Goal: Task Accomplishment & Management: Manage account settings

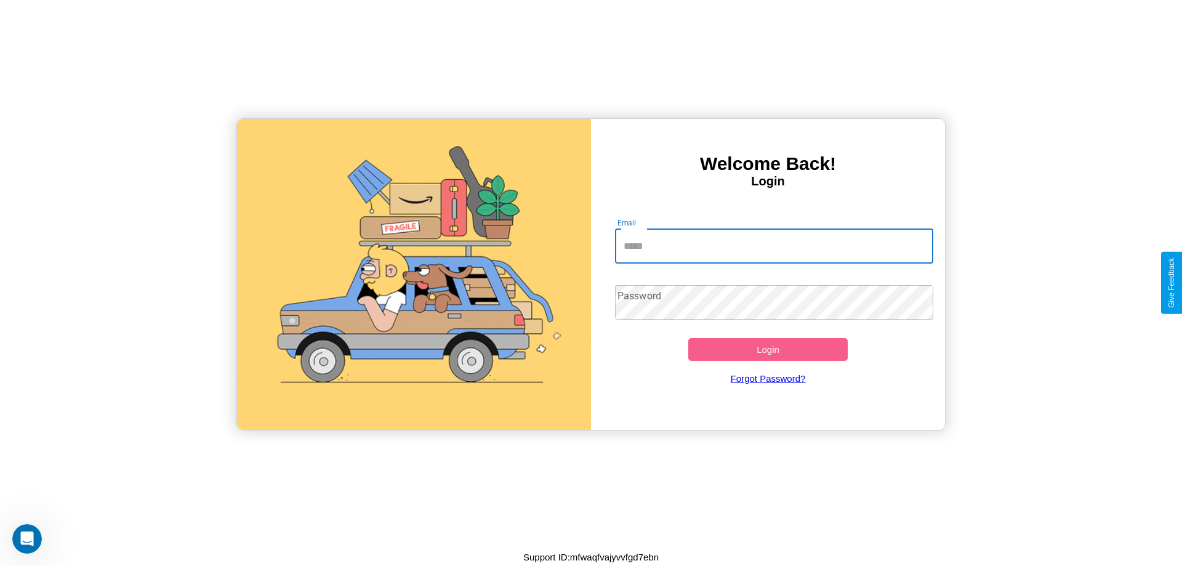
click at [774, 246] on input "Email" at bounding box center [774, 246] width 319 height 34
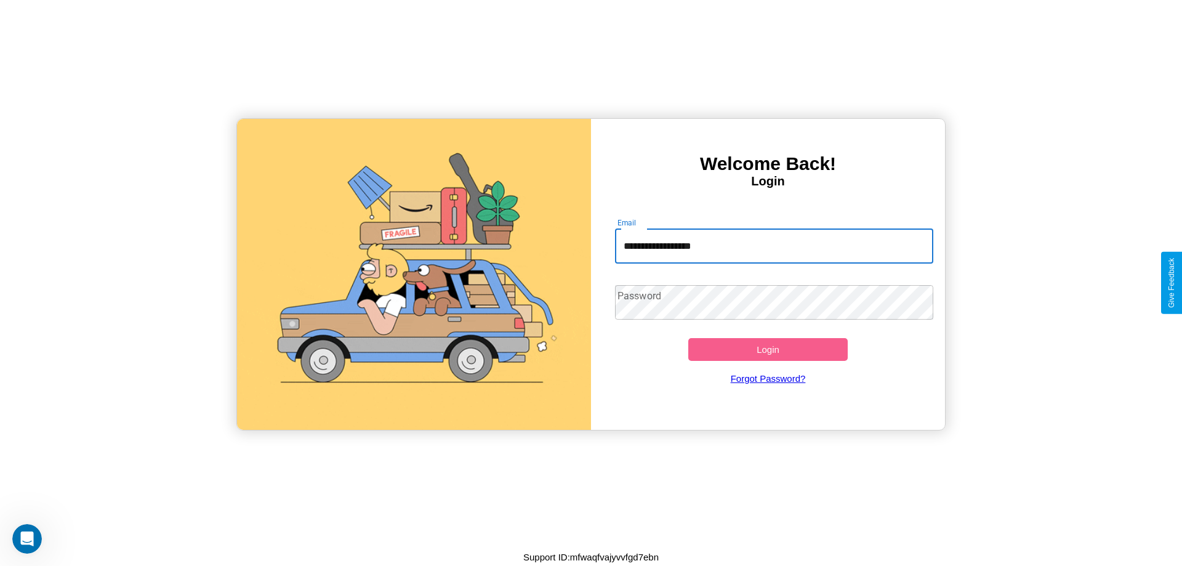
type input "**********"
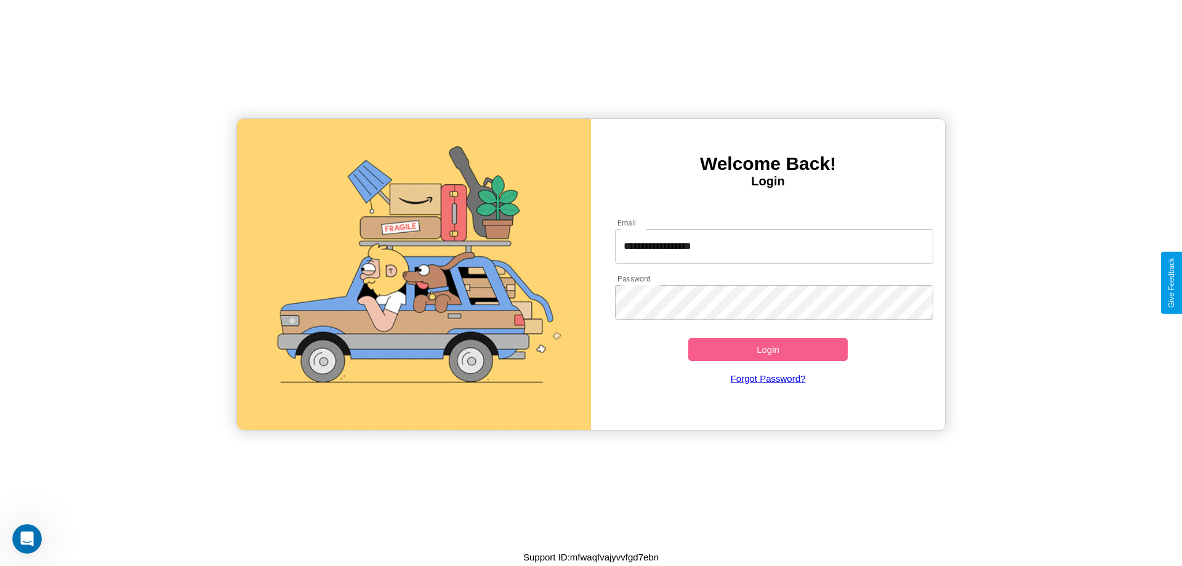
click at [768, 349] on button "Login" at bounding box center [767, 349] width 159 height 23
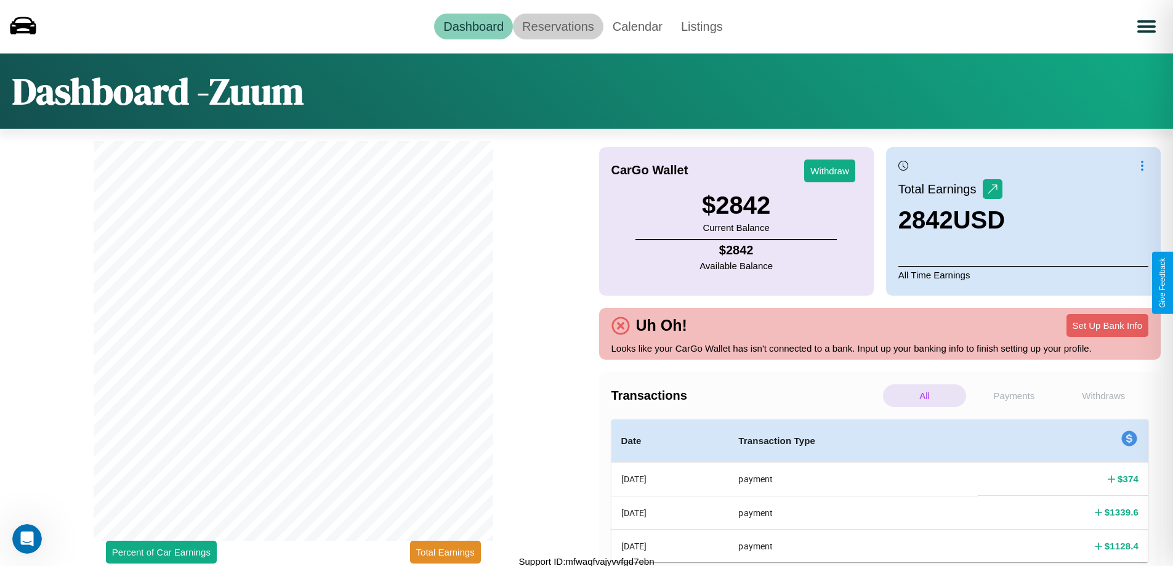
click at [558, 26] on link "Reservations" at bounding box center [558, 27] width 90 height 26
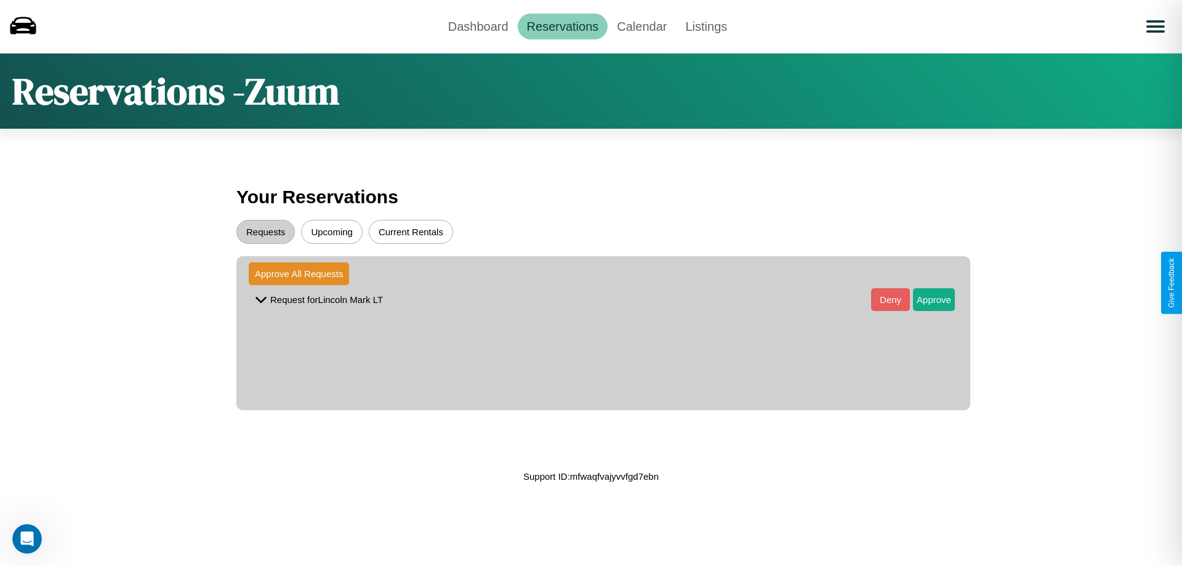
click at [332, 231] on button "Upcoming" at bounding box center [332, 232] width 62 height 24
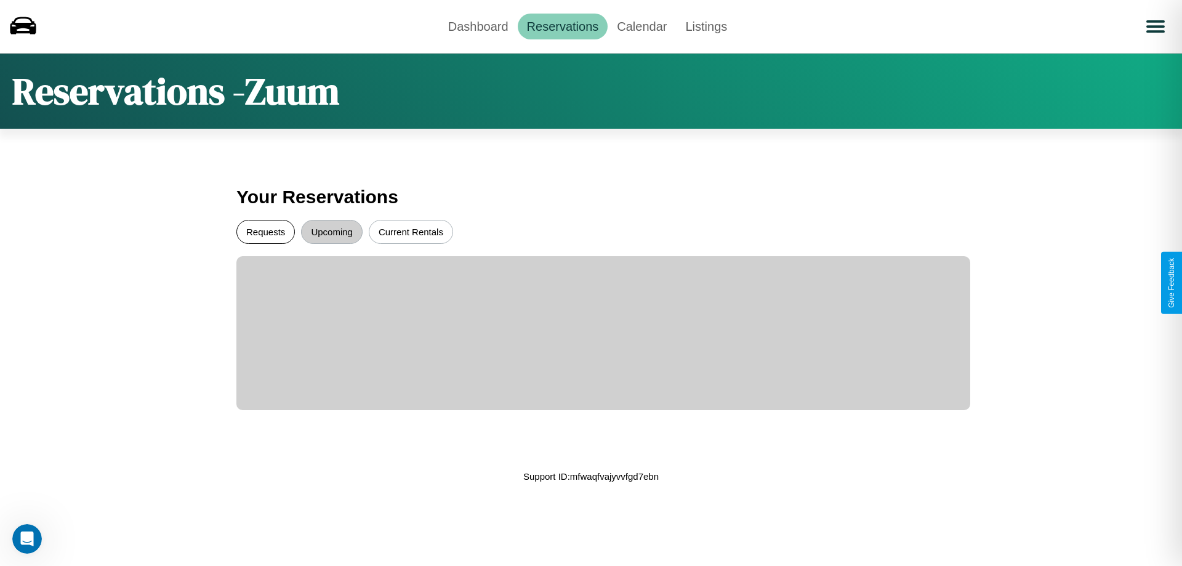
click at [265, 231] on button "Requests" at bounding box center [265, 232] width 58 height 24
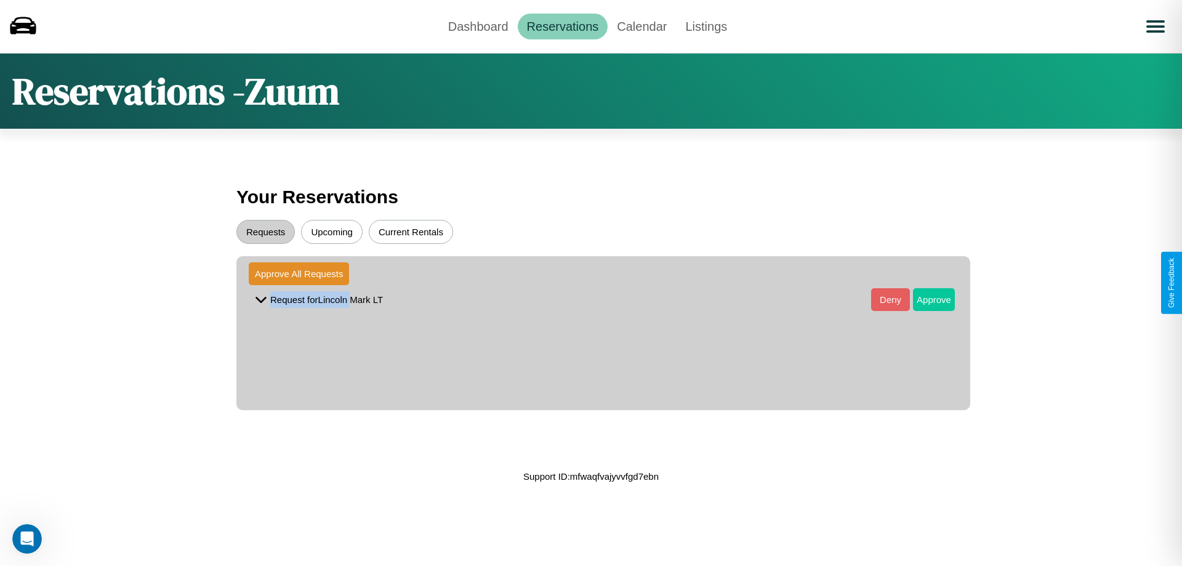
click at [925, 299] on button "Approve" at bounding box center [934, 299] width 42 height 23
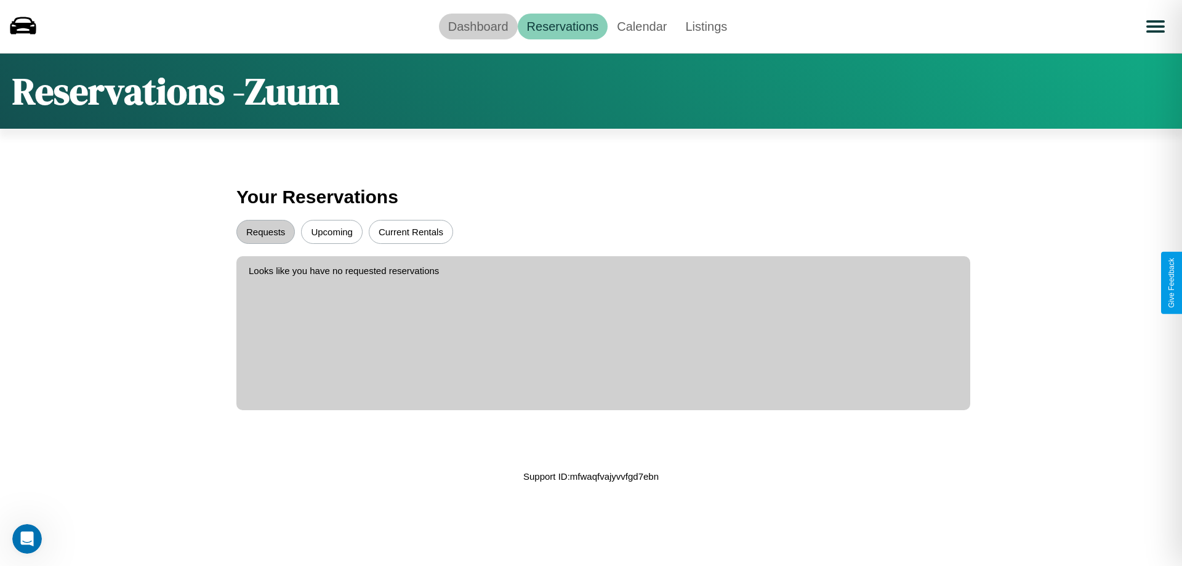
click at [478, 26] on link "Dashboard" at bounding box center [478, 27] width 79 height 26
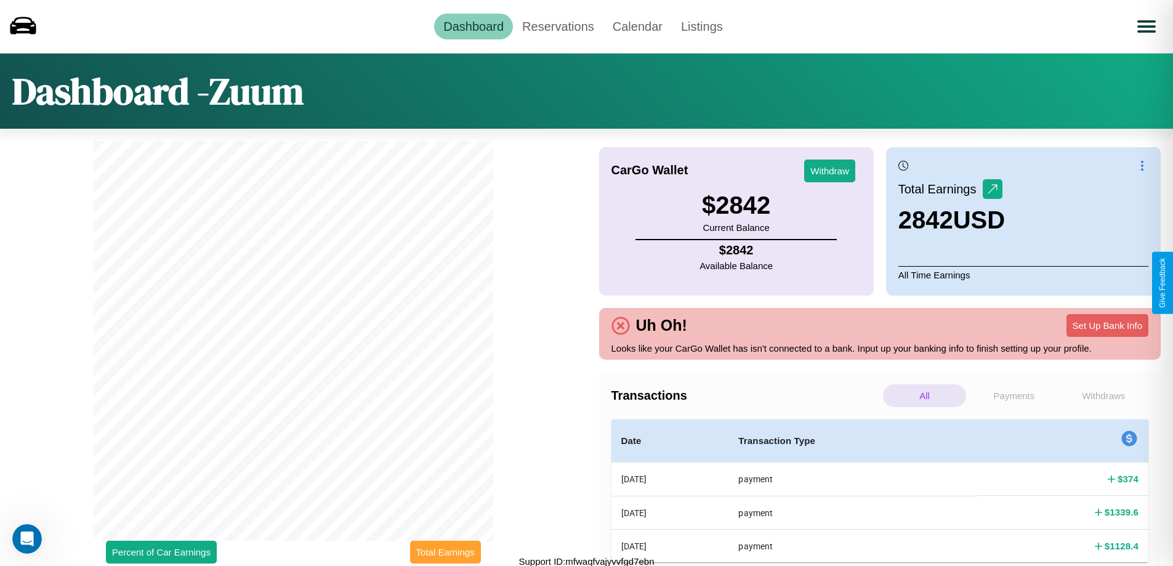
click at [445, 552] on button "Total Earnings" at bounding box center [445, 552] width 71 height 23
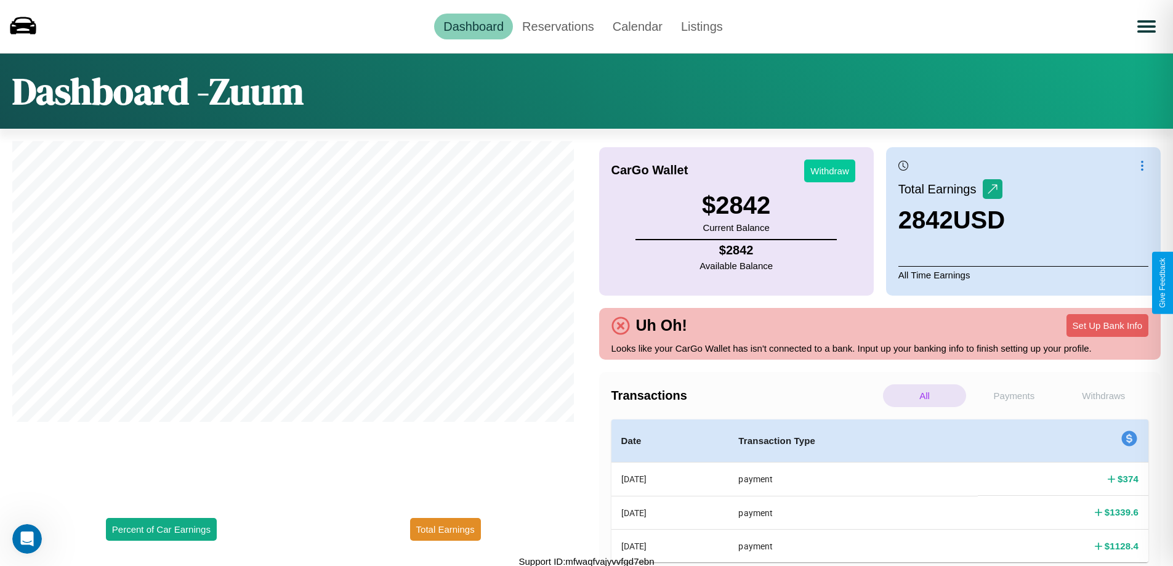
click at [829, 171] on button "Withdraw" at bounding box center [829, 170] width 51 height 23
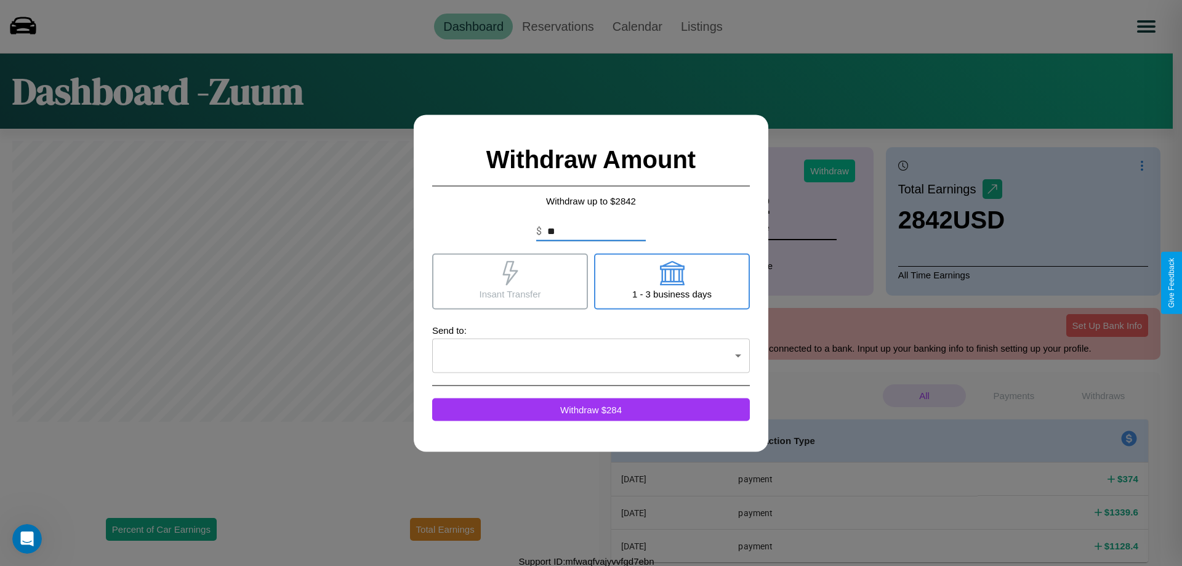
type input "*"
type input "***"
click at [510, 281] on icon at bounding box center [509, 272] width 15 height 25
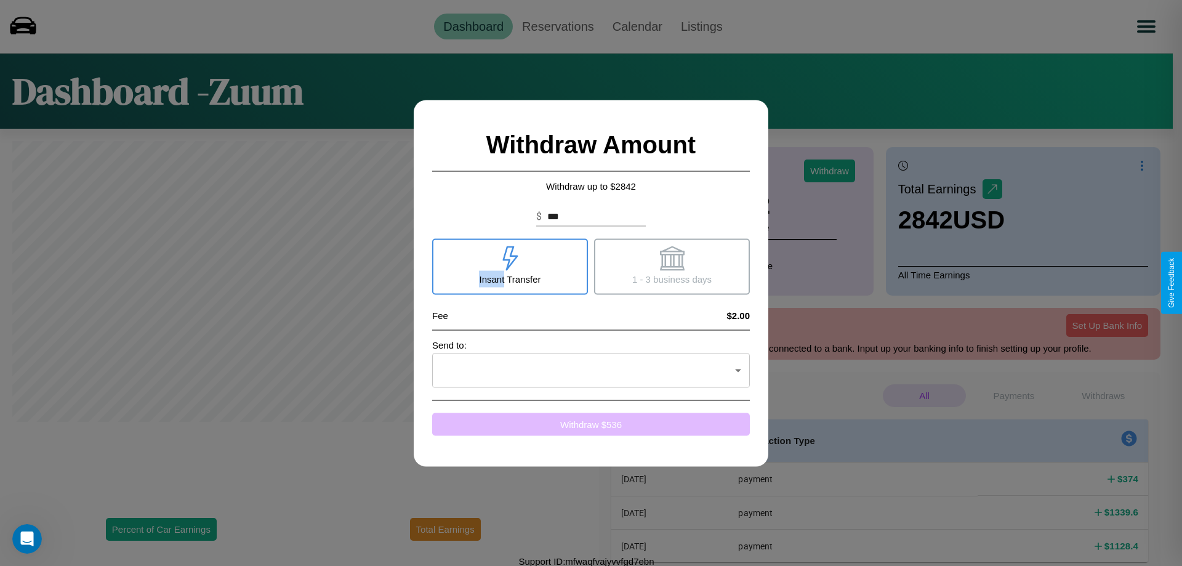
click at [591, 424] on button "Withdraw $ 536" at bounding box center [591, 423] width 318 height 23
